Goal: Task Accomplishment & Management: Manage account settings

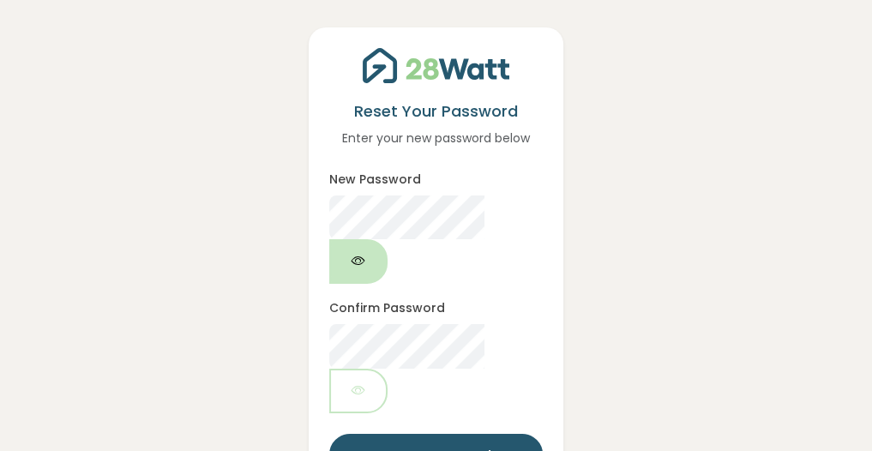
click at [365, 251] on icon "button" at bounding box center [358, 261] width 14 height 20
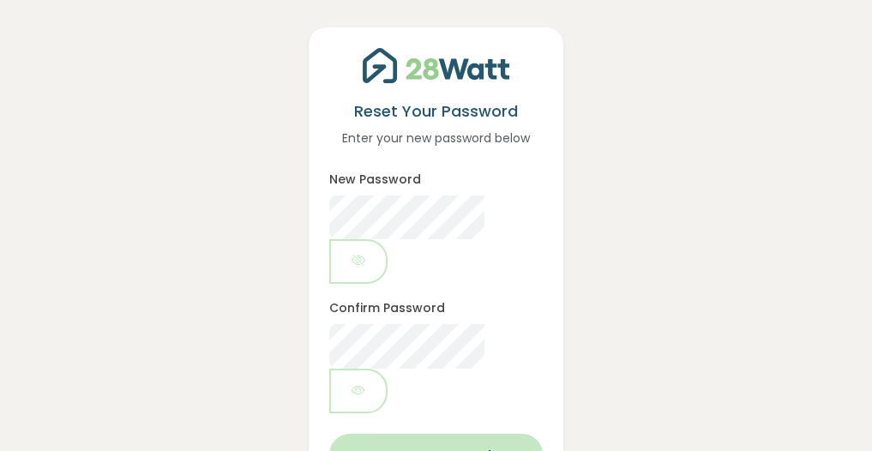
click at [463, 434] on button "Reset Password" at bounding box center [435, 456] width 213 height 45
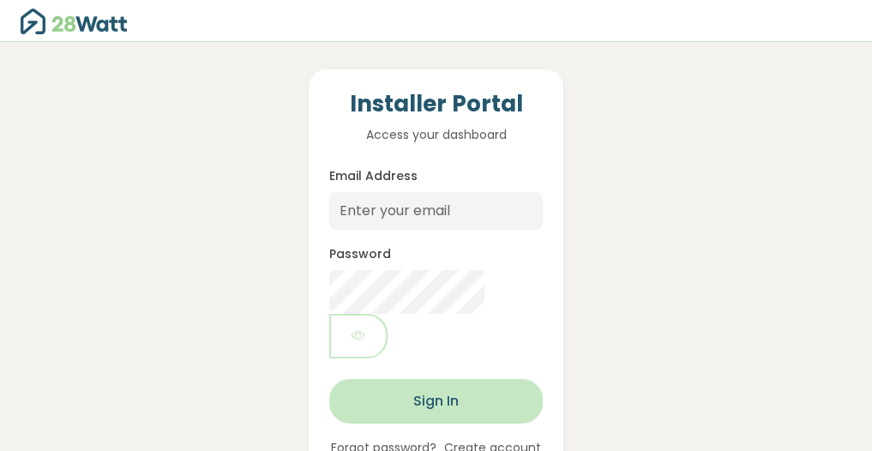
click at [506, 379] on button "Sign In" at bounding box center [435, 401] width 213 height 45
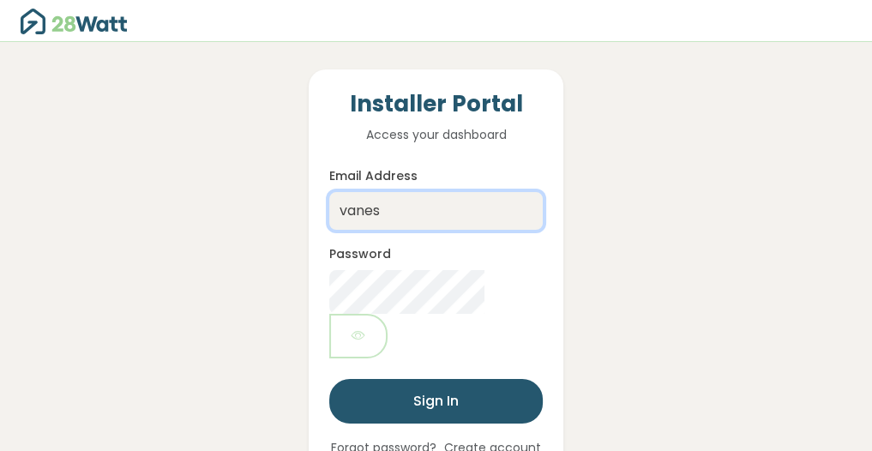
type input "vanessa@thesolarbroker.net.au"
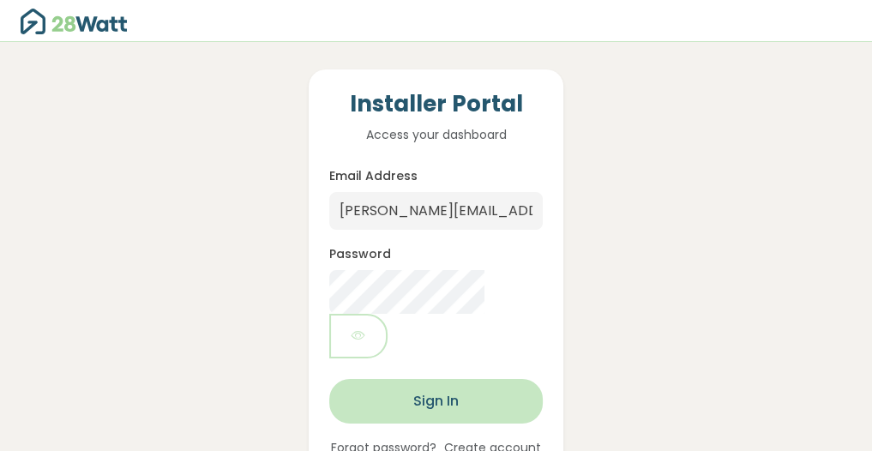
click at [474, 379] on button "Sign In" at bounding box center [435, 401] width 213 height 45
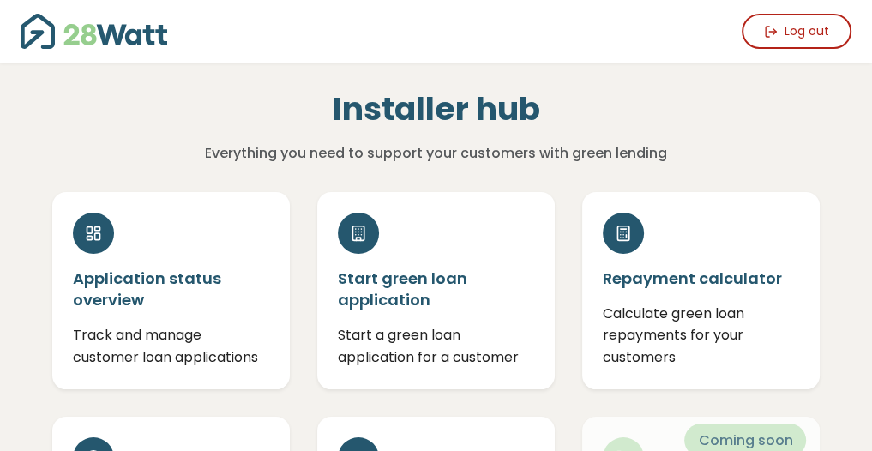
click at [226, 111] on h1 "Installer hub" at bounding box center [435, 109] width 503 height 39
